Goal: Task Accomplishment & Management: Use online tool/utility

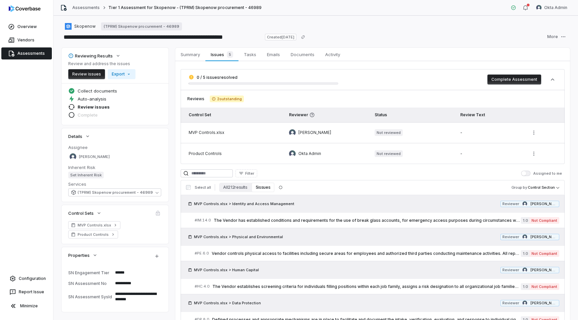
scroll to position [52, 0]
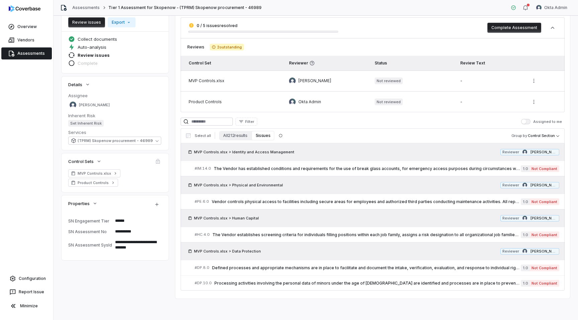
type textarea "*"
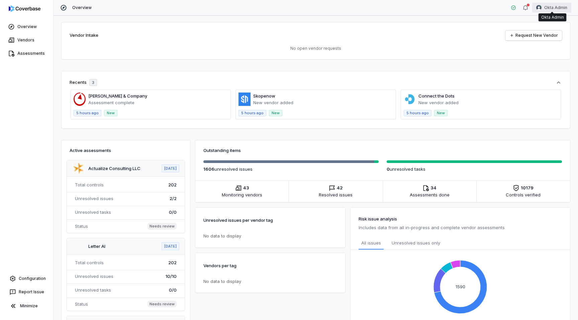
click at [557, 7] on html "Overview Vendors Assessments Configuration Report Issue Minimize Overview Okta …" at bounding box center [289, 160] width 578 height 320
click at [538, 58] on div "Log out" at bounding box center [542, 61] width 51 height 11
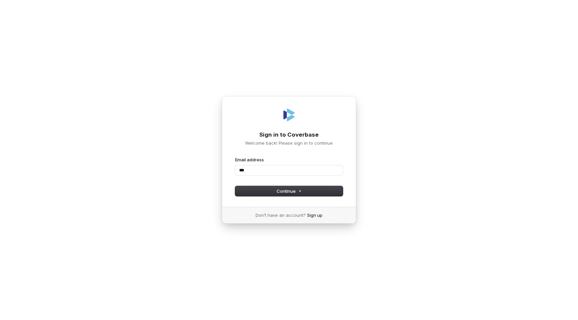
type input "****"
click at [0, 320] on com-1password-button at bounding box center [0, 320] width 0 height 0
type input "**"
type input "**********"
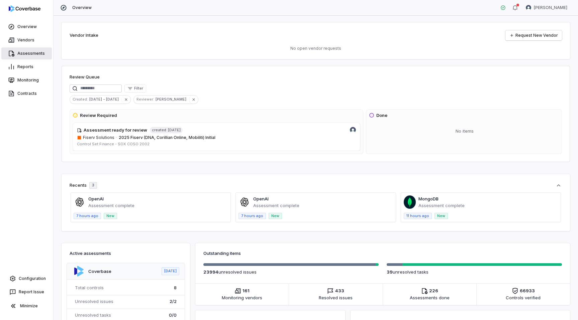
click at [25, 55] on link "Assessments" at bounding box center [26, 53] width 50 height 12
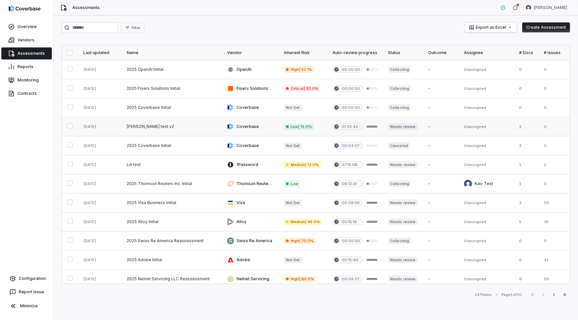
click at [191, 122] on link at bounding box center [171, 126] width 100 height 19
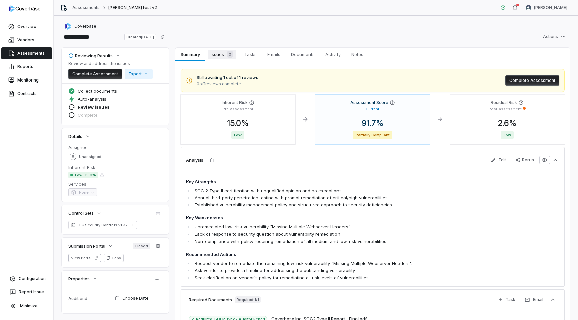
click at [218, 54] on span "Issues 0" at bounding box center [222, 54] width 28 height 9
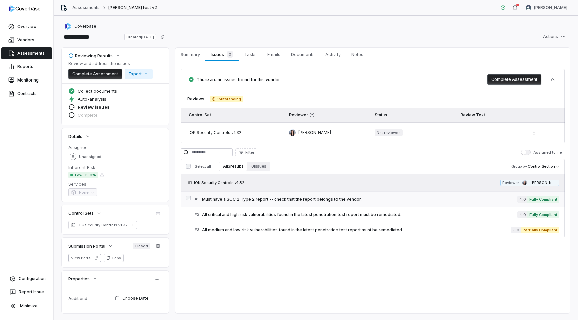
click at [261, 197] on span "Must have a SOC 2 Type 2 report -- check that the report belongs to the vendor." at bounding box center [359, 199] width 315 height 5
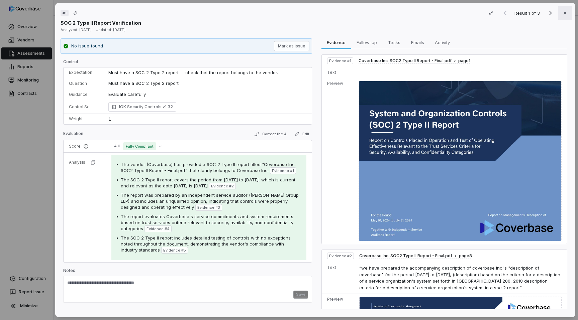
click at [564, 10] on icon "button" at bounding box center [564, 12] width 5 height 5
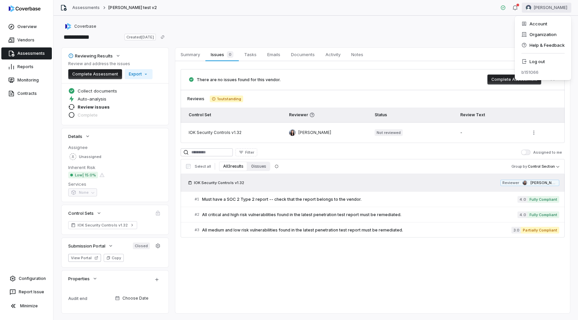
click at [545, 10] on html "**********" at bounding box center [289, 160] width 578 height 320
click at [543, 64] on div "Log out" at bounding box center [542, 61] width 51 height 11
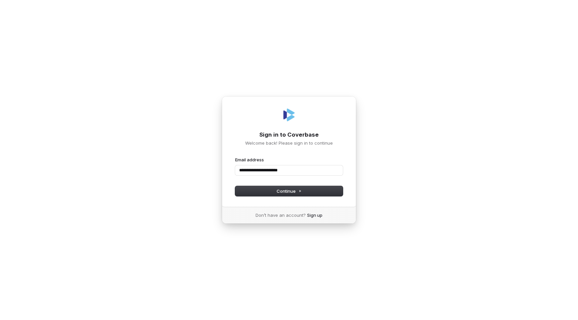
type input "**********"
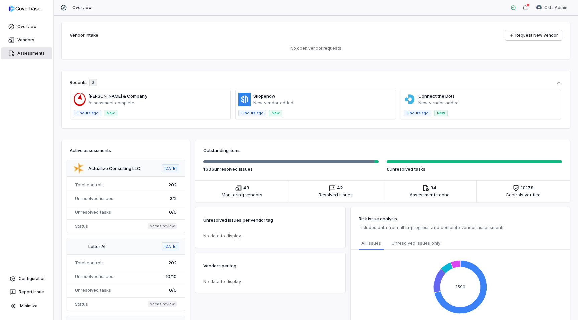
click at [26, 56] on link "Assessments" at bounding box center [26, 53] width 50 height 12
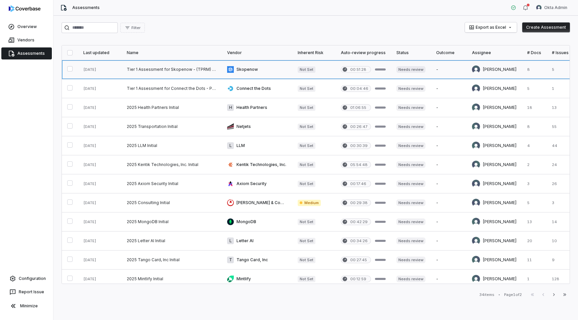
click at [188, 70] on link at bounding box center [171, 69] width 100 height 19
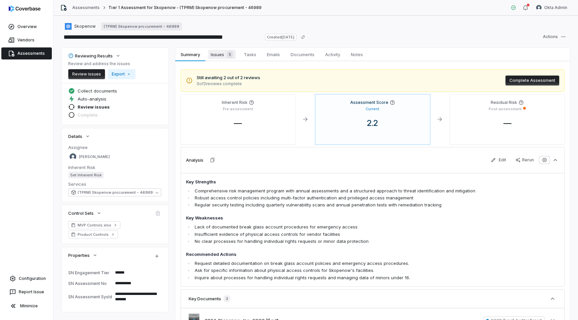
click at [214, 57] on span "Issues 5" at bounding box center [222, 54] width 28 height 9
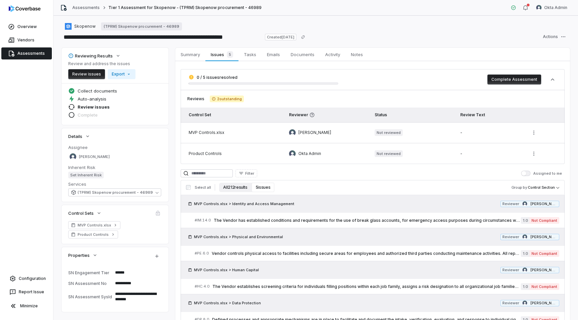
click at [230, 189] on button "All 212 results" at bounding box center [235, 187] width 32 height 9
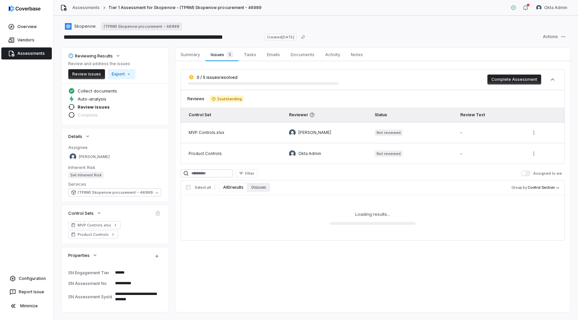
scroll to position [13, 0]
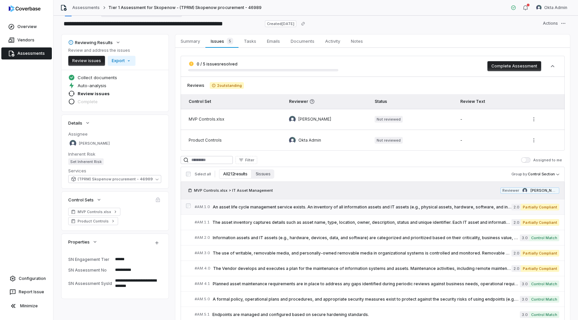
click at [290, 211] on link "# AM.1.0 An asset life cycle management service exists. An inventory of all inf…" at bounding box center [377, 207] width 364 height 15
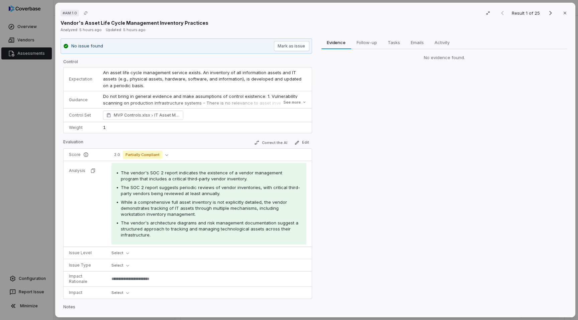
click at [275, 139] on div "Correct the AI Edit" at bounding box center [281, 143] width 61 height 9
click at [272, 141] on button "Correct the AI" at bounding box center [270, 143] width 39 height 8
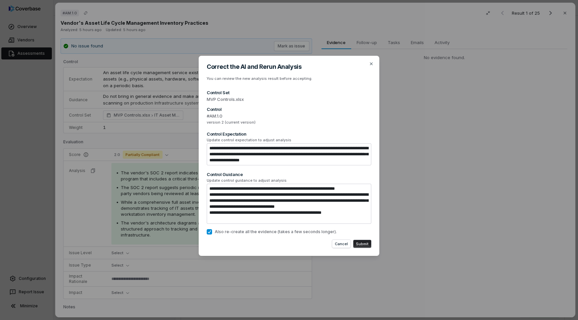
click at [362, 242] on button "Submit" at bounding box center [362, 244] width 18 height 8
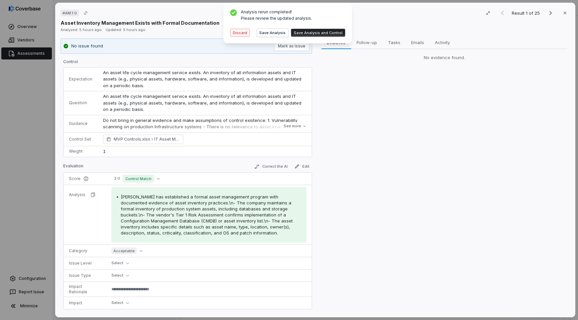
click at [239, 33] on button "Discard" at bounding box center [240, 33] width 20 height 8
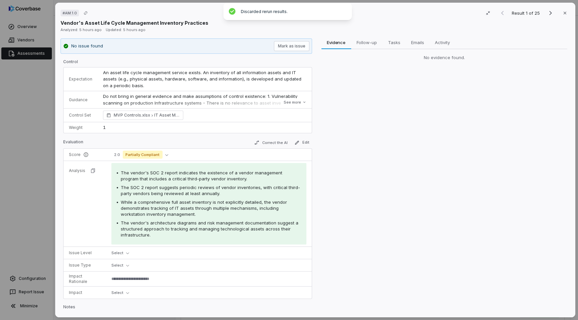
click at [203, 137] on div "Control Expectation An asset life cycle management service exists. An inventory…" at bounding box center [187, 185] width 249 height 253
click at [199, 137] on div "Control Expectation An asset life cycle management service exists. An inventory…" at bounding box center [187, 185] width 249 height 253
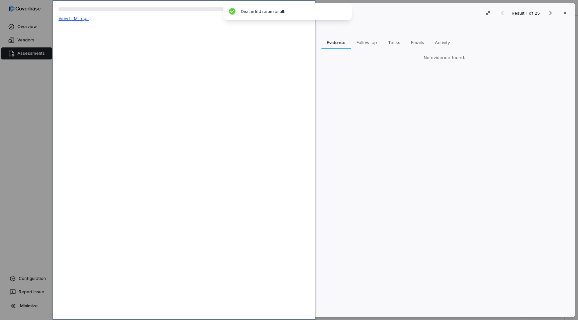
click at [69, 16] on link "View LLM Logs" at bounding box center [73, 18] width 30 height 5
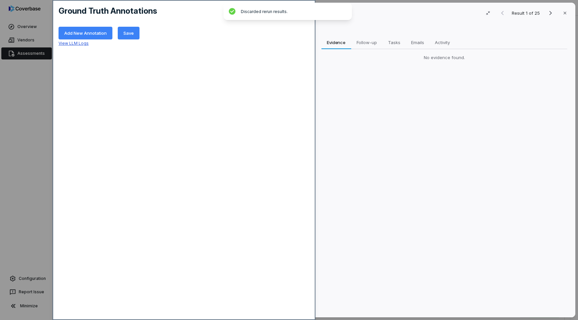
type textarea "*"
